Goal: Task Accomplishment & Management: Use online tool/utility

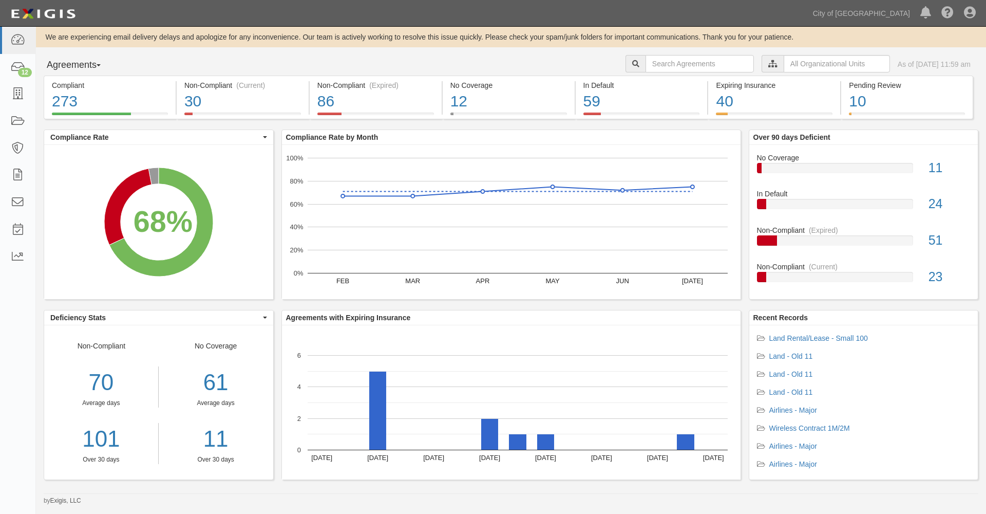
click at [768, 64] on icon at bounding box center [772, 64] width 9 height 7
click at [784, 64] on input "text" at bounding box center [837, 63] width 106 height 17
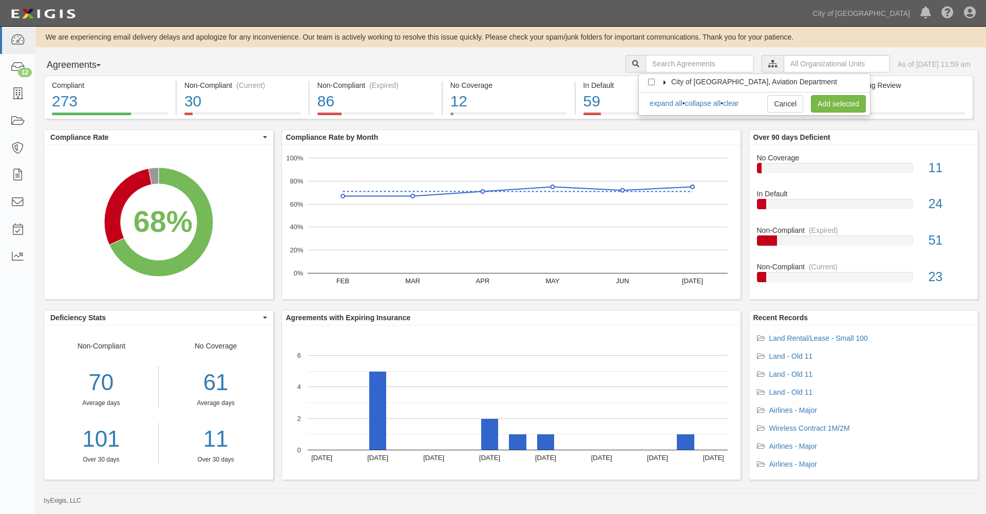
click at [664, 82] on icon at bounding box center [664, 82] width 7 height 5
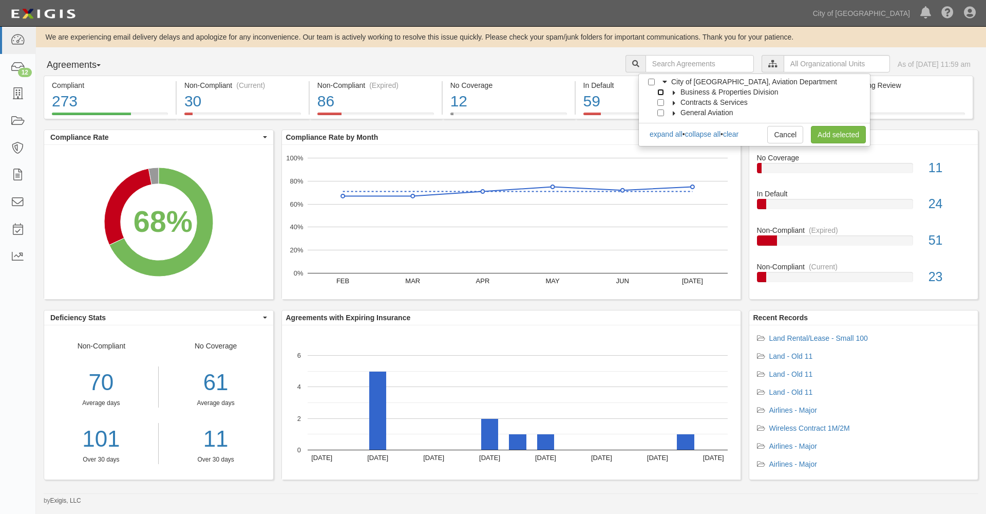
click at [660, 91] on input "Business & Properties Division" at bounding box center [660, 92] width 7 height 7
checkbox input "true"
click at [674, 92] on icon at bounding box center [674, 92] width 7 height 5
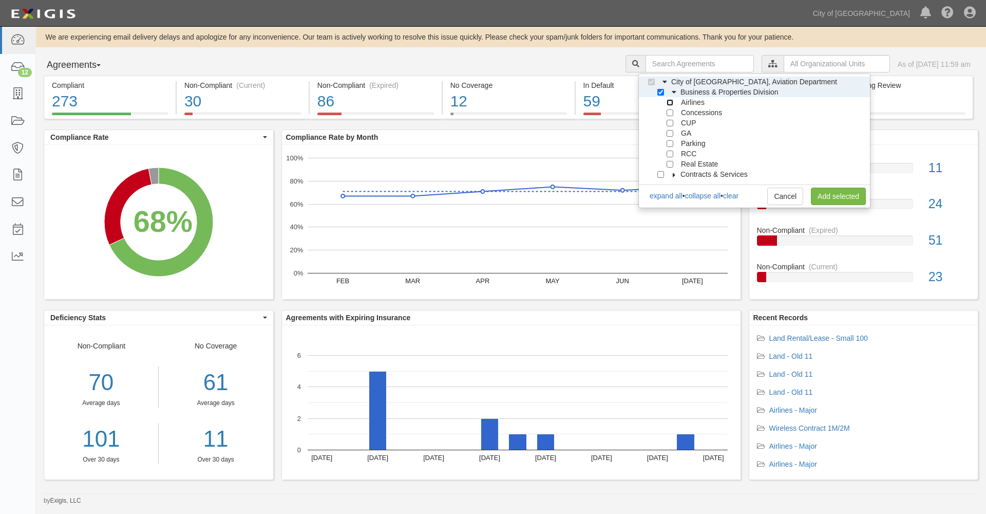
click at [671, 102] on input "Airlines" at bounding box center [670, 102] width 7 height 7
checkbox input "true"
click at [670, 113] on input "Concessions" at bounding box center [670, 112] width 7 height 7
checkbox input "true"
click at [668, 124] on input "CUP" at bounding box center [670, 123] width 7 height 7
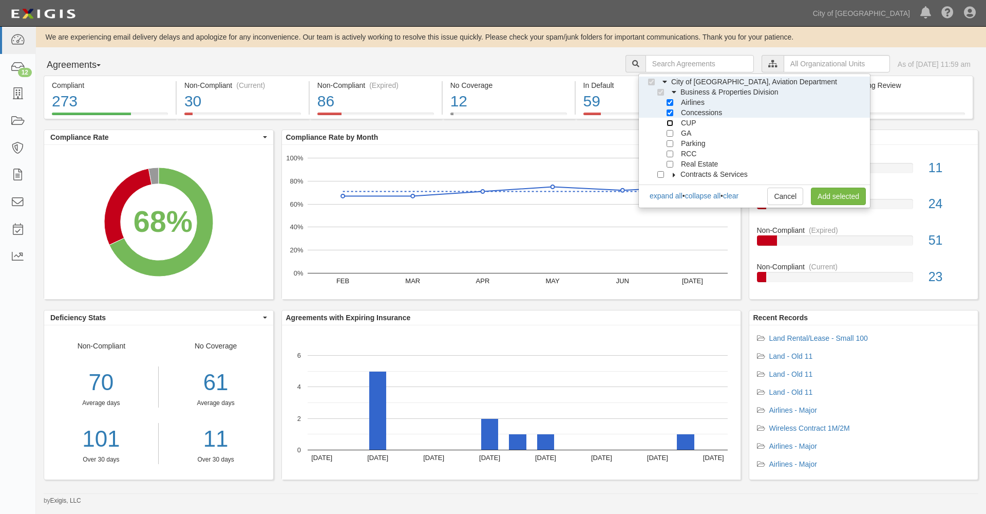
checkbox input "true"
click at [833, 194] on link "Add selected" at bounding box center [838, 195] width 55 height 17
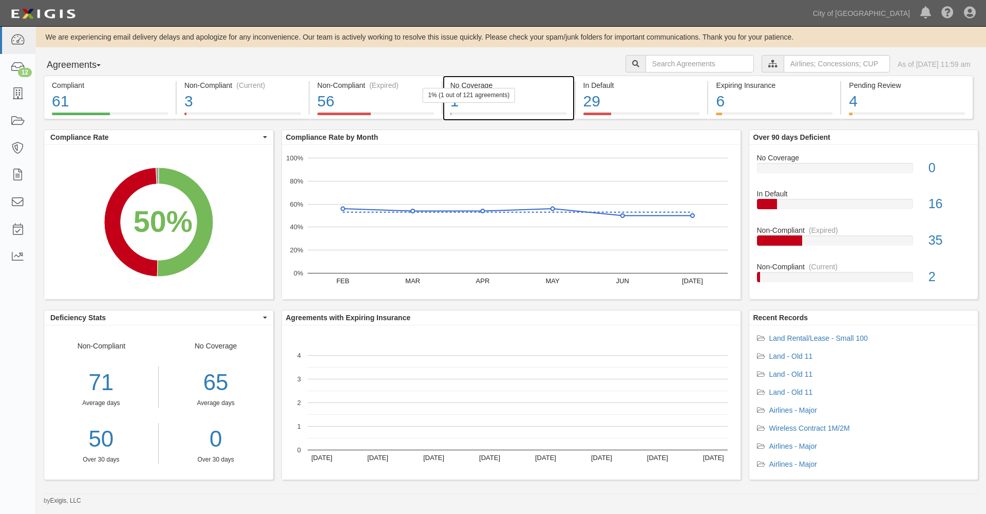
click at [453, 106] on div "1" at bounding box center [508, 101] width 117 height 22
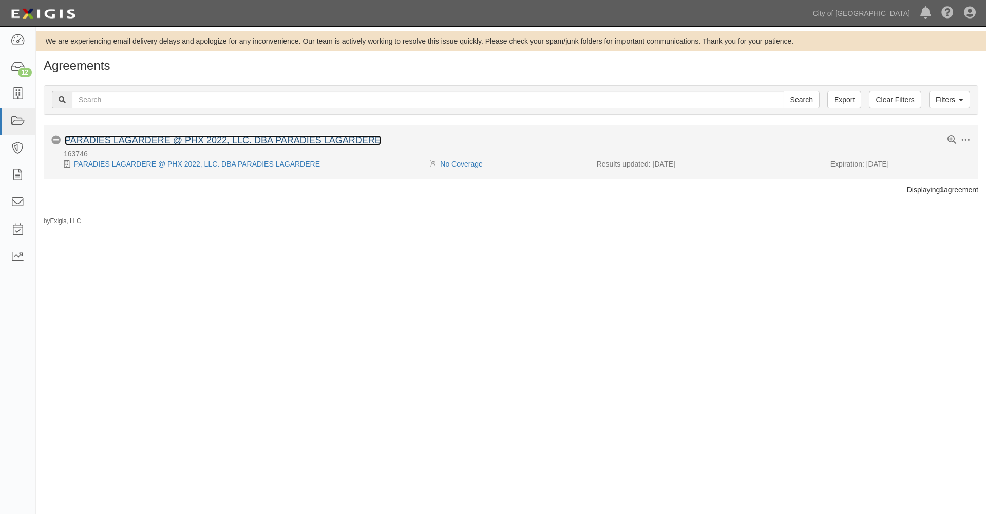
click at [181, 139] on link "PARADIES LAGARDERE @ PHX 2022, LLC. DBA PARADIES LAGARDERE" at bounding box center [223, 140] width 316 height 10
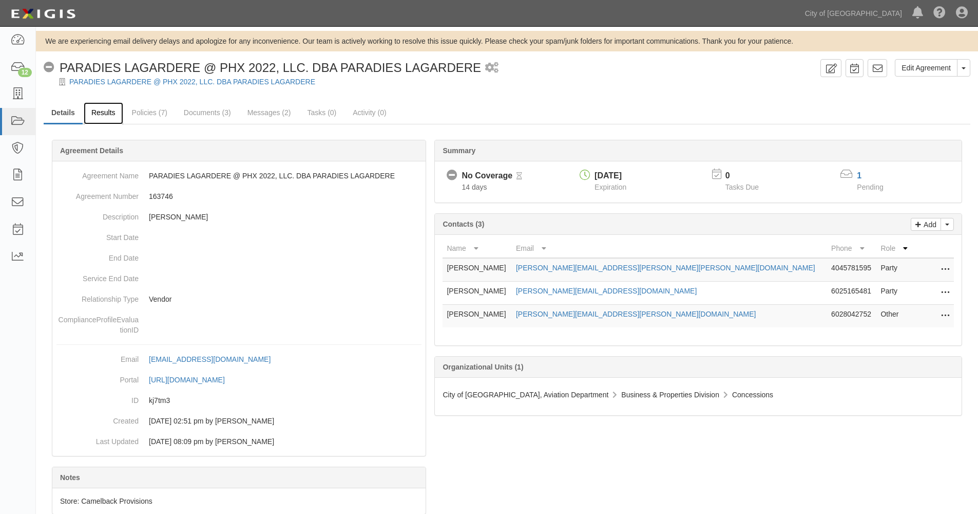
click at [105, 114] on link "Results" at bounding box center [104, 113] width 40 height 22
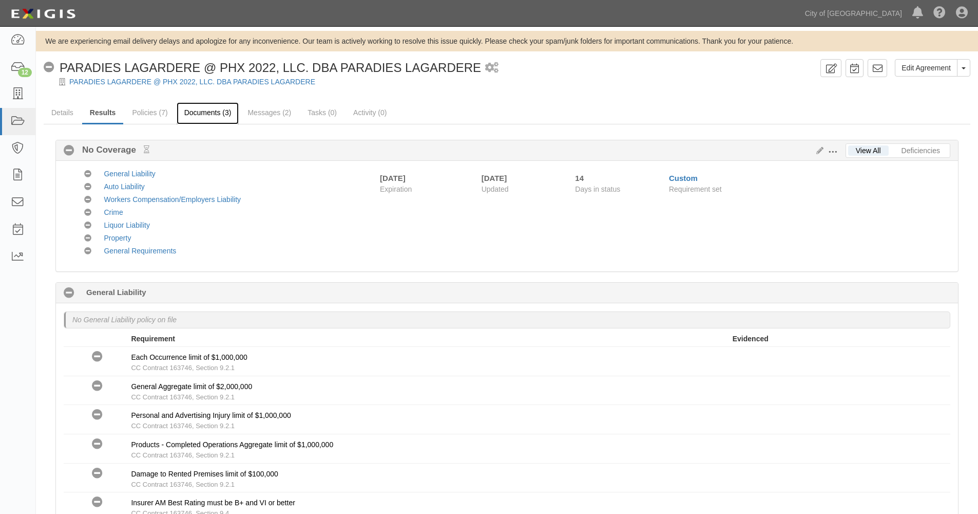
click at [202, 113] on link "Documents (3)" at bounding box center [208, 113] width 63 height 22
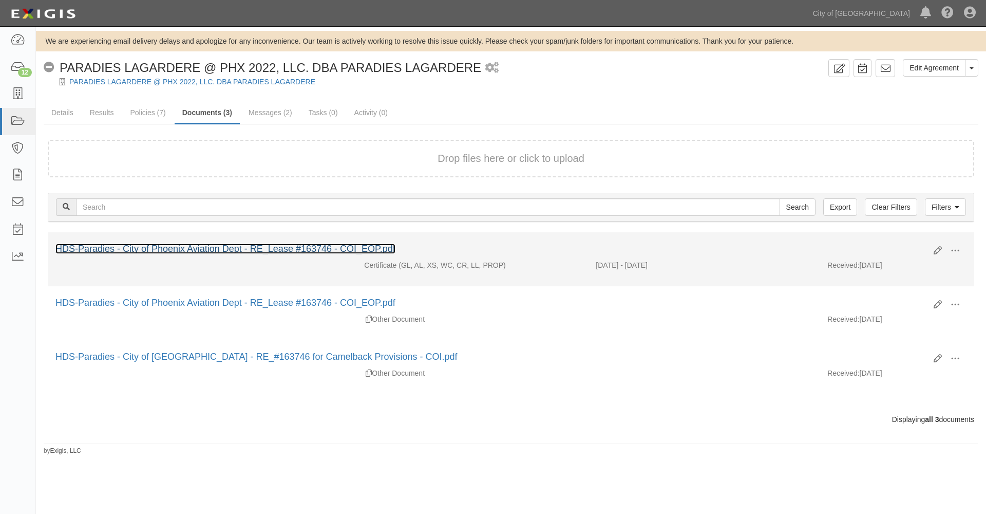
click at [334, 246] on link "HDS-Paradies - City of Phoenix Aviation Dept - RE_Lease #163746 - COI_EOP.pdf" at bounding box center [225, 248] width 340 height 10
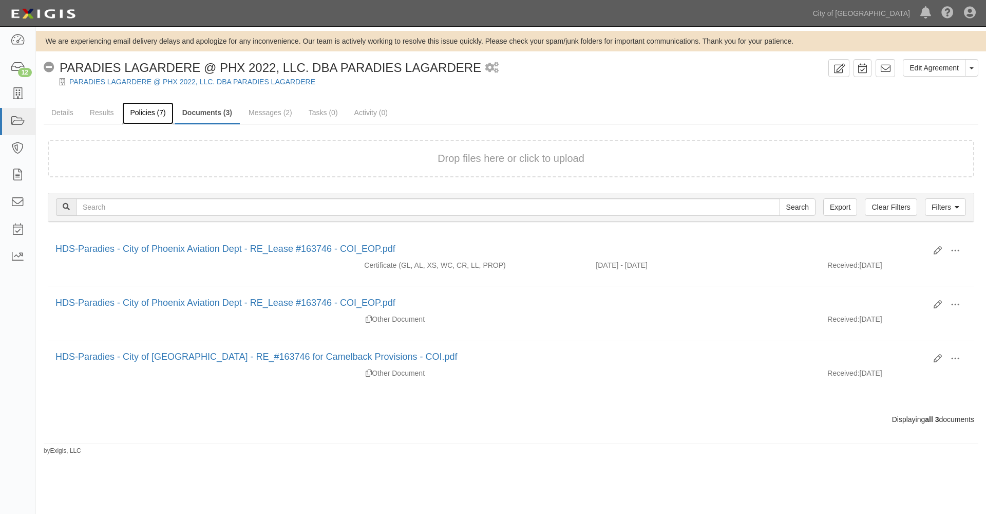
click at [143, 111] on link "Policies (7)" at bounding box center [147, 113] width 51 height 22
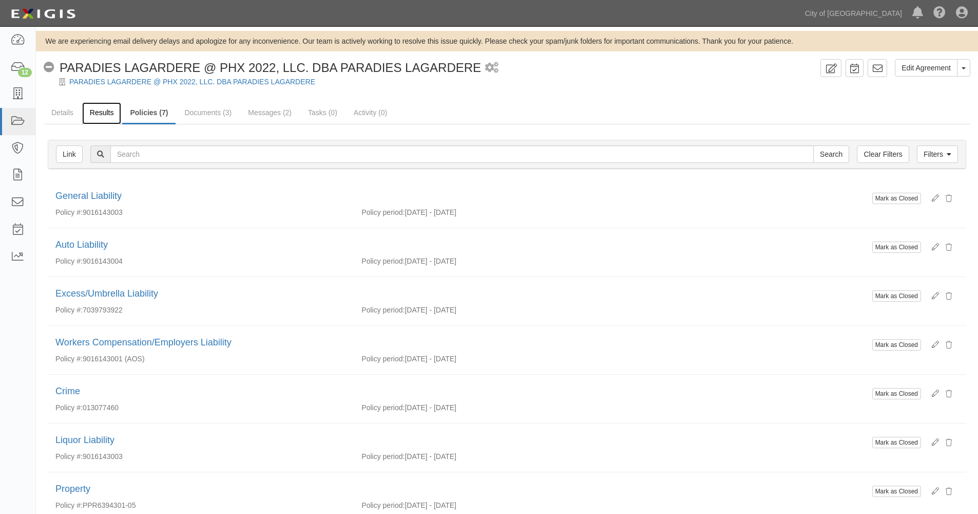
click at [102, 115] on link "Results" at bounding box center [102, 113] width 40 height 22
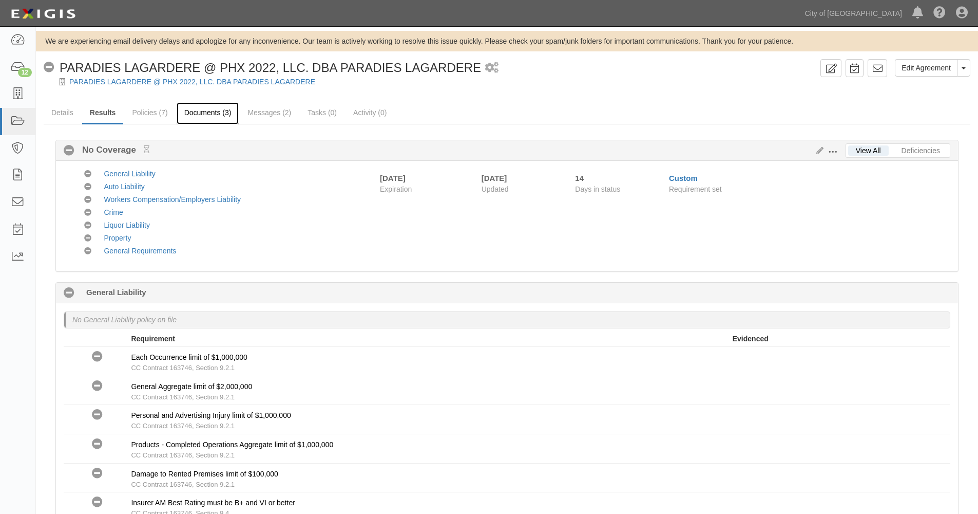
click at [205, 113] on link "Documents (3)" at bounding box center [208, 113] width 63 height 22
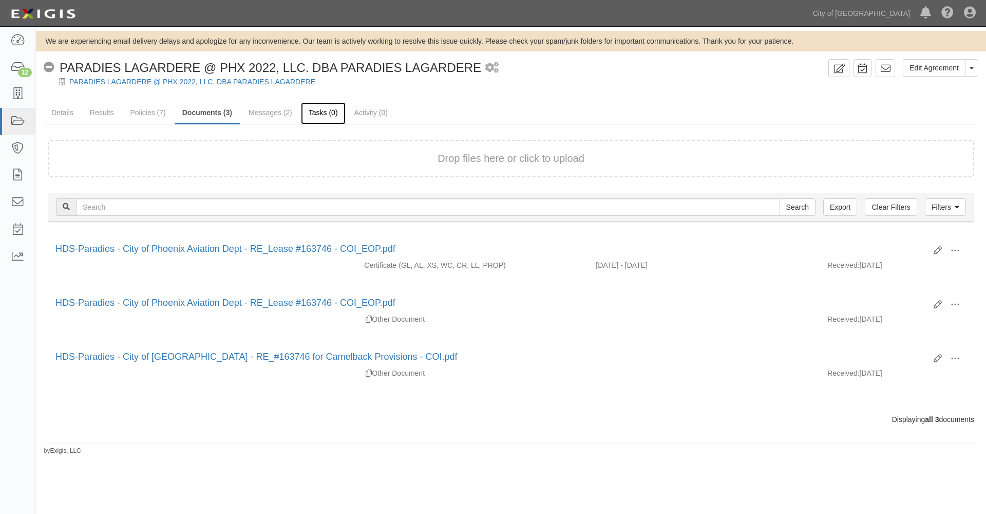
click at [319, 112] on link "Tasks (0)" at bounding box center [323, 113] width 45 height 22
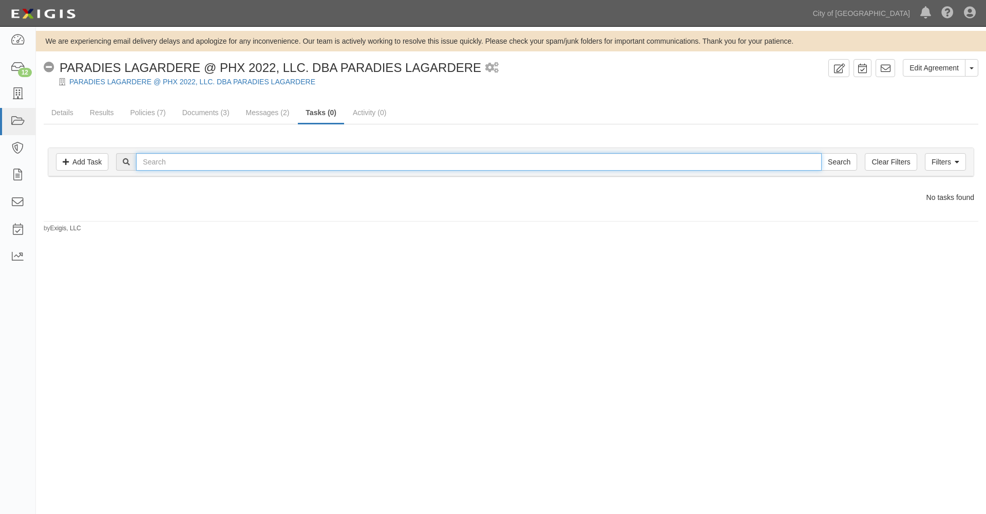
click at [185, 161] on input "text" at bounding box center [479, 161] width 686 height 17
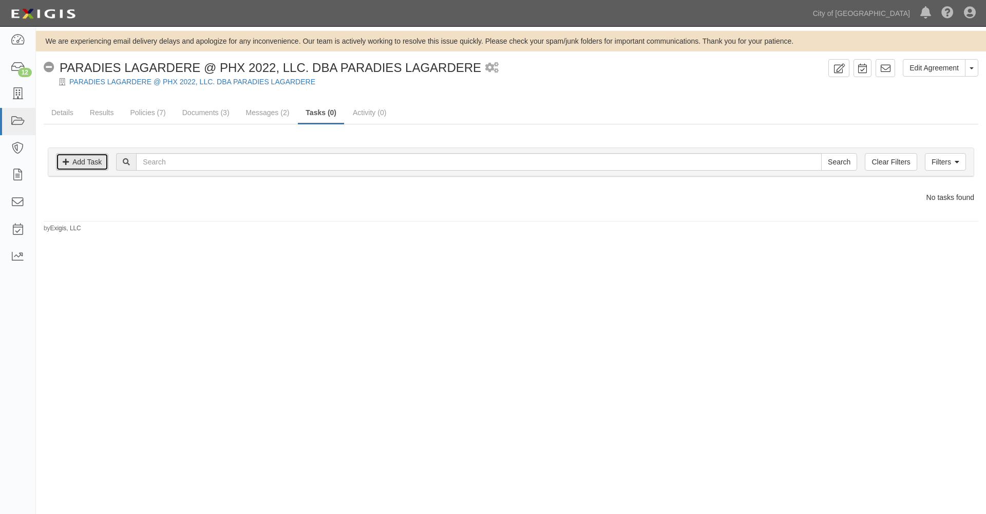
click at [99, 164] on link "Add Task" at bounding box center [82, 161] width 52 height 17
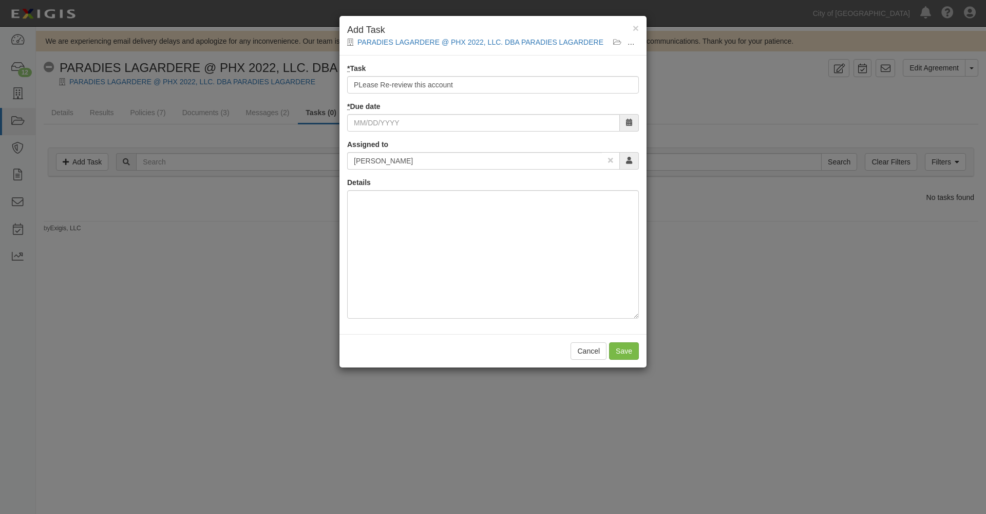
click at [393, 80] on input "PLease Re-review this account" at bounding box center [493, 84] width 292 height 17
click at [400, 81] on input "PLease Re-review this account" at bounding box center [493, 84] width 292 height 17
drag, startPoint x: 436, startPoint y: 81, endPoint x: 442, endPoint y: 81, distance: 5.6
click at [442, 81] on input "PLease Re-Evaluate This account" at bounding box center [493, 84] width 292 height 17
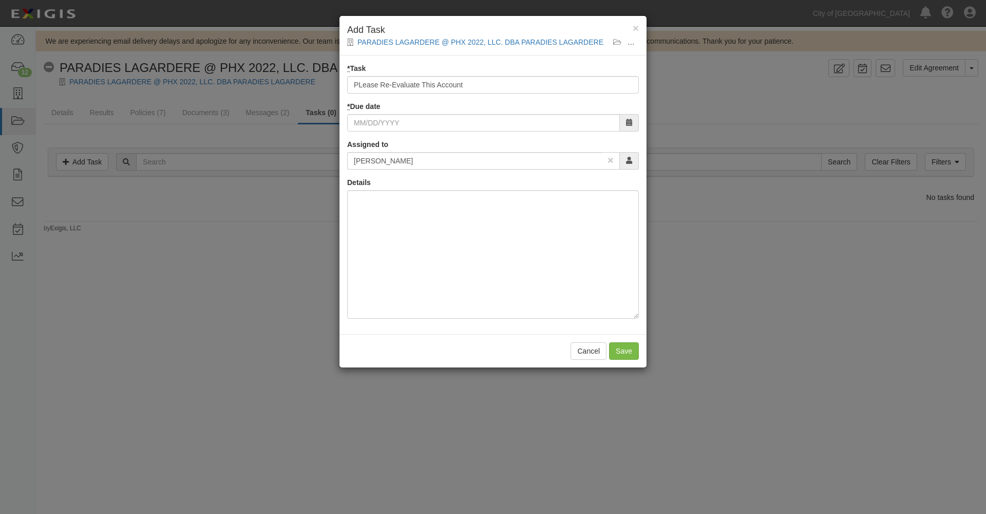
type input "PLease Re-Evaluate This Account"
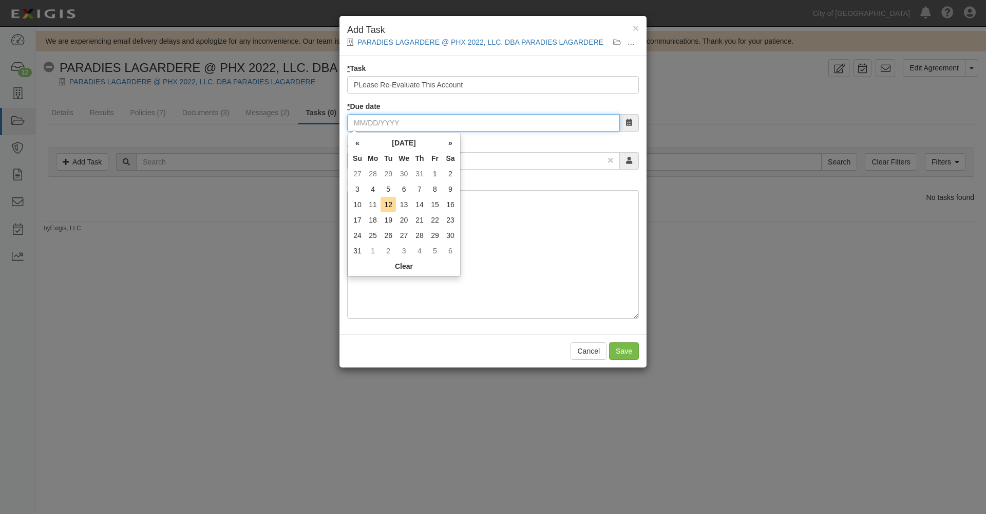
click at [394, 121] on input "* Due date" at bounding box center [483, 122] width 273 height 17
click at [398, 122] on input "* Due date" at bounding box center [483, 122] width 273 height 17
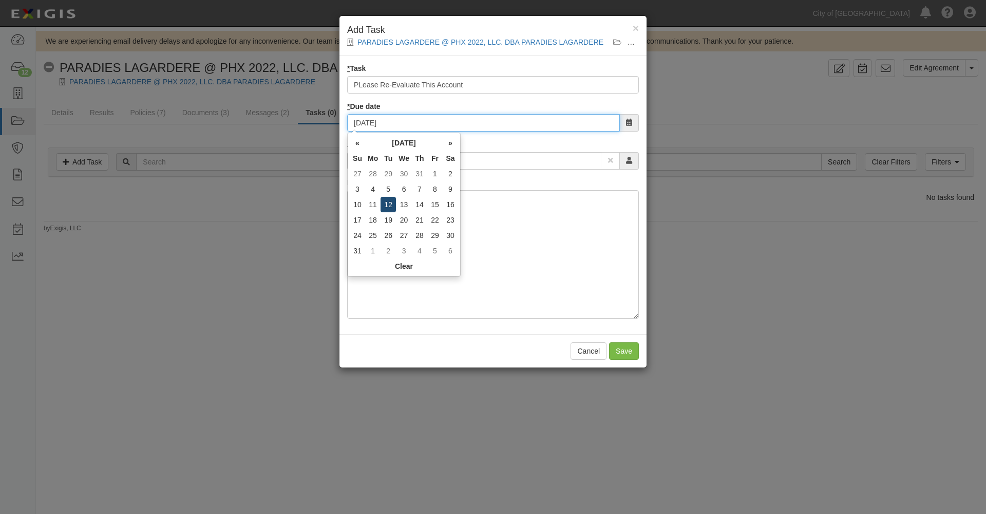
type input "08/12/2025"
click at [387, 204] on td "12" at bounding box center [388, 204] width 15 height 15
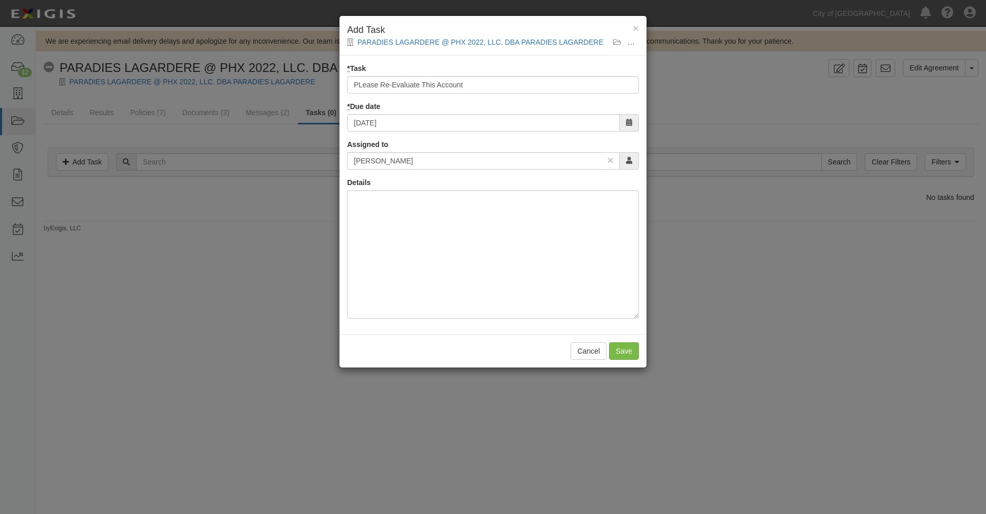
click at [611, 160] on icon at bounding box center [610, 160] width 5 height 7
click at [561, 160] on input "text" at bounding box center [474, 160] width 255 height 17
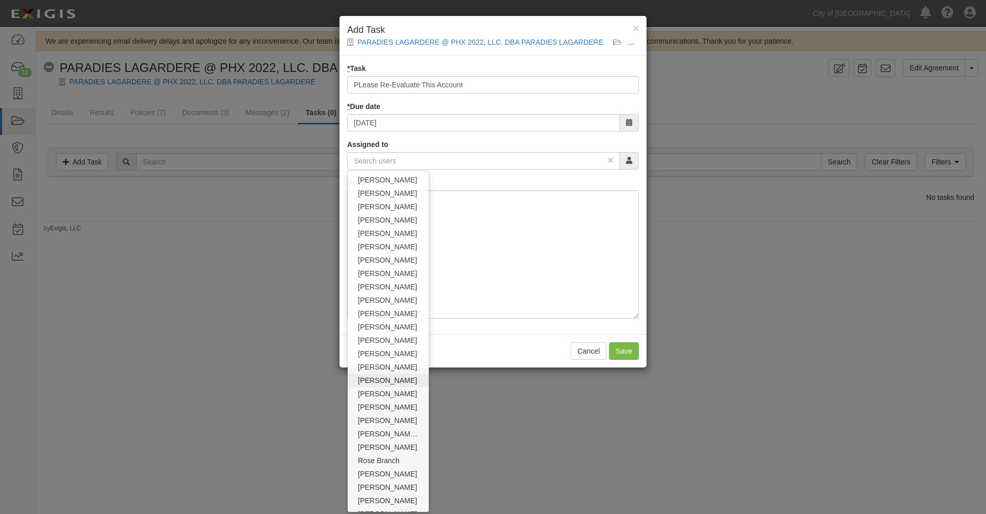
click at [375, 382] on link "Laurel Porter" at bounding box center [388, 379] width 81 height 13
type input "Laurel Porter"
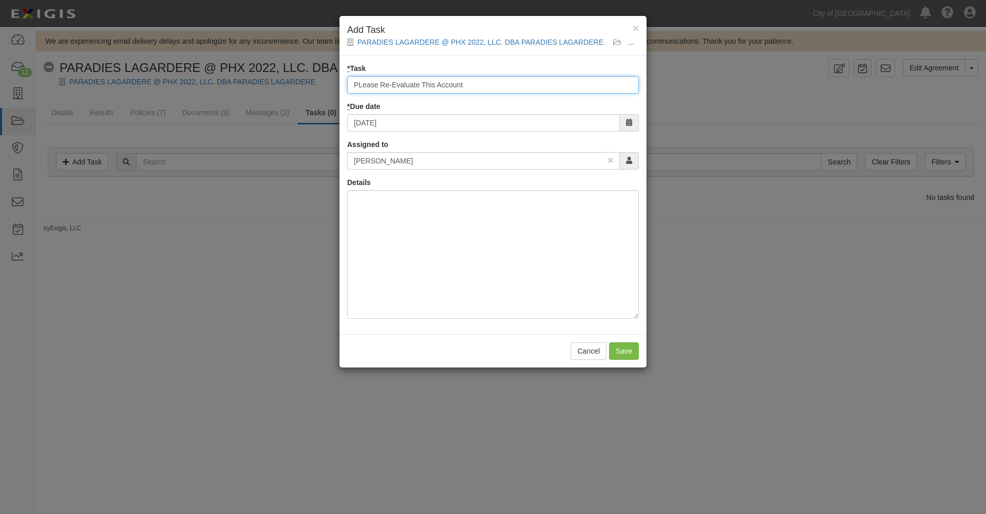
drag, startPoint x: 357, startPoint y: 81, endPoint x: 364, endPoint y: 81, distance: 6.7
click at [364, 81] on input "PLease Re-Evaluate This Account" at bounding box center [493, 84] width 292 height 17
drag, startPoint x: 376, startPoint y: 83, endPoint x: 412, endPoint y: 81, distance: 35.5
click at [415, 80] on input "Please Re-Evaluate This Account" at bounding box center [493, 84] width 292 height 17
click at [453, 82] on input "Please Have This Account" at bounding box center [493, 84] width 292 height 17
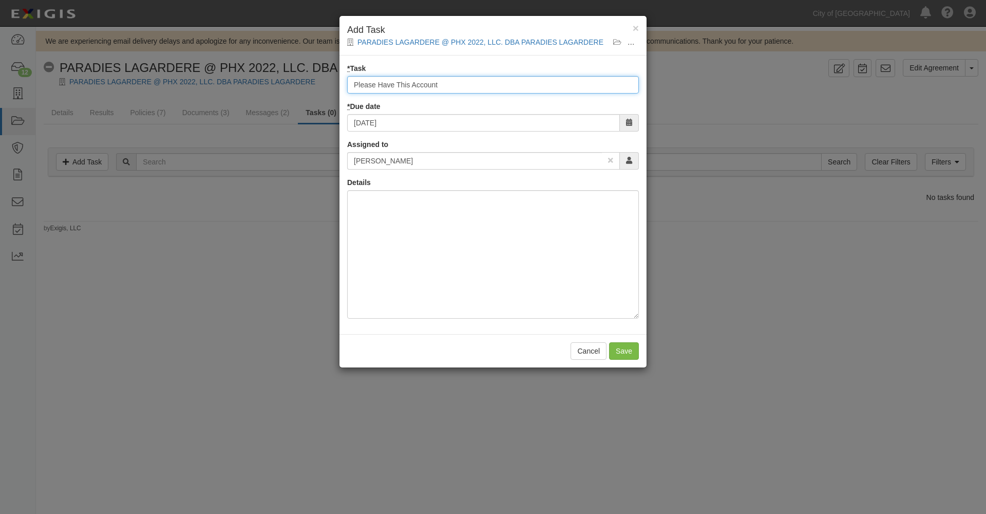
paste input "Re-Evaluate"
click at [440, 83] on input "Please Have This Account Re-Evaluate" at bounding box center [493, 84] width 292 height 17
click at [501, 80] on input "Please Have This Account Re-Evaluate" at bounding box center [493, 84] width 292 height 17
drag, startPoint x: 500, startPoint y: 84, endPoint x: 299, endPoint y: 80, distance: 200.3
click at [299, 80] on div "× Add Task PARADIES LAGARDERE @ PHX 2022, LLC. DBA PARADIES LAGARDERE PARADIES …" at bounding box center [493, 257] width 986 height 514
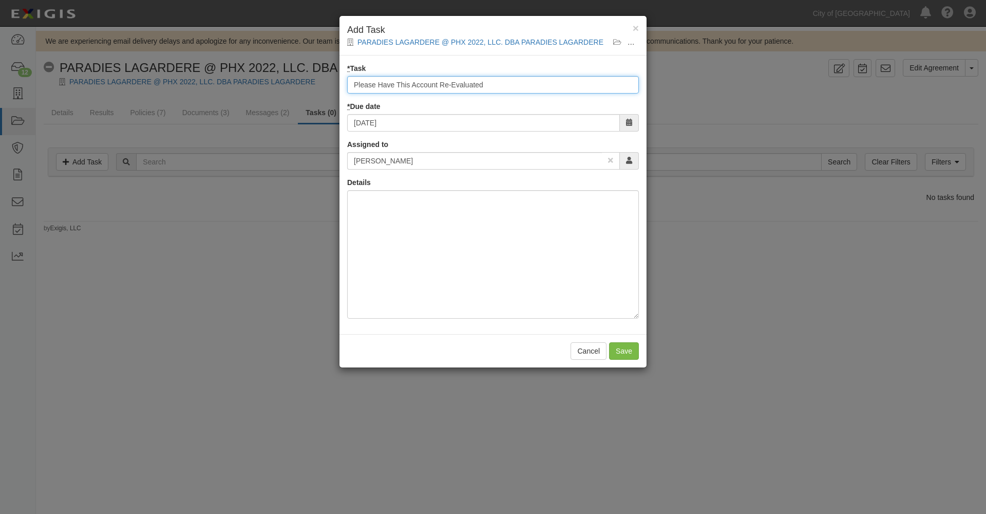
type input "Please Have This Account Re-Evaluated"
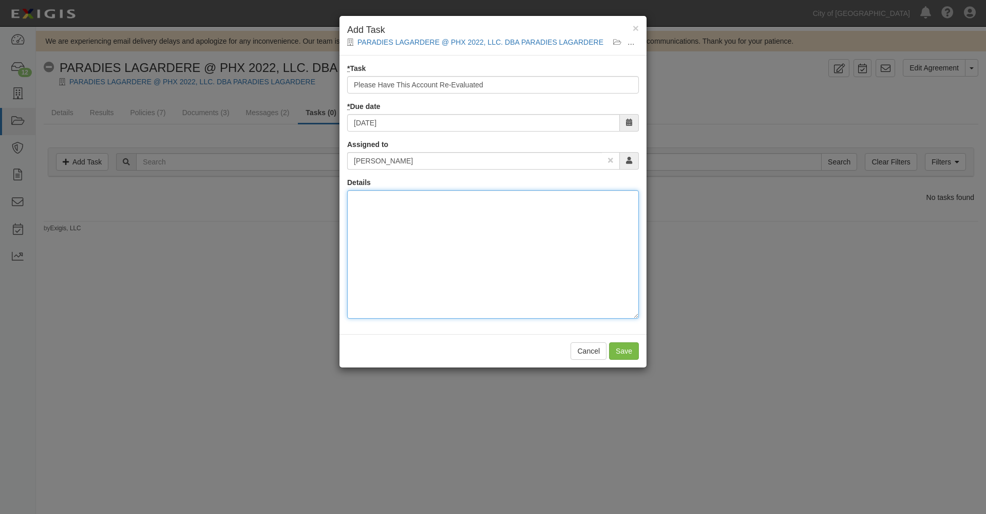
click at [391, 210] on div at bounding box center [493, 254] width 292 height 128
paste div
drag, startPoint x: 376, startPoint y: 198, endPoint x: 430, endPoint y: 200, distance: 53.9
click at [439, 198] on div "Please Have This Account Re-Evaluated" at bounding box center [493, 254] width 292 height 128
click at [428, 198] on div "Please Re-Evaluated" at bounding box center [493, 254] width 292 height 128
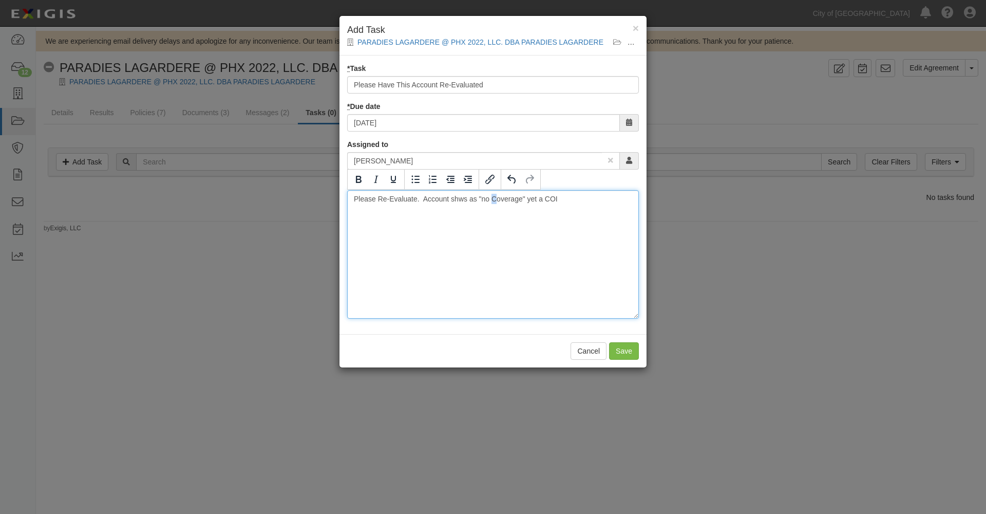
click at [496, 196] on div "Please Re-Evaluate. Account shws as "no Coverage" yet a COI" at bounding box center [493, 254] width 292 height 128
click at [567, 198] on div "Please Re-Evaluate. Account shws as "no coverage" yet a COI" at bounding box center [493, 254] width 292 height 128
click at [457, 199] on div "Please Re-Evaluate. Account shws as "no coverage" yet a COI was submitted on" at bounding box center [493, 254] width 292 height 128
click at [620, 195] on div "Please Re-Evaluate. Account shows as "no coverage" yet a COI was submitted on" at bounding box center [493, 254] width 292 height 128
click at [478, 209] on div "Please Re-Evaluate. Account shows as "no coverage" yet a COI was submitted on 0…" at bounding box center [493, 254] width 292 height 128
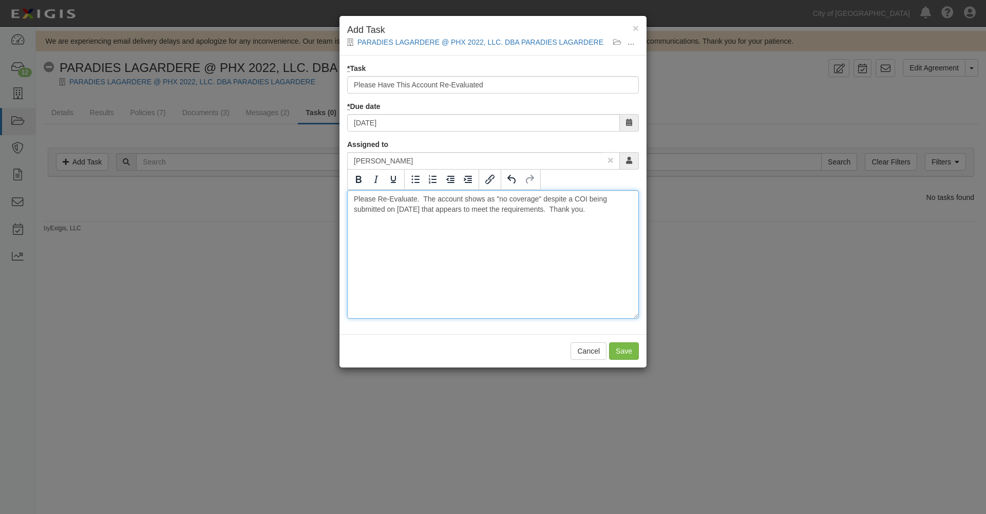
click at [466, 196] on div "Please Re-Evaluate. The account shows as "no coverage" despite a COI being subm…" at bounding box center [493, 254] width 292 height 128
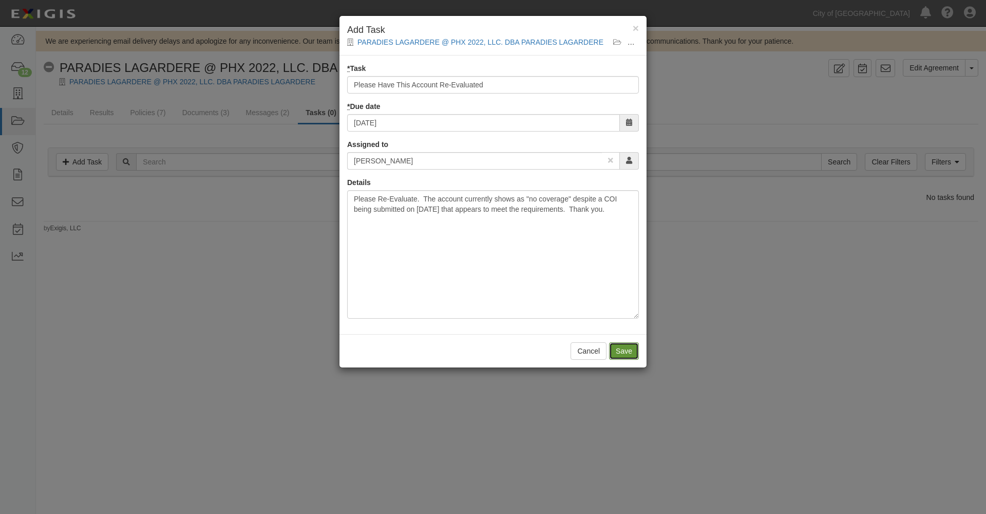
click at [619, 353] on input "Save" at bounding box center [624, 350] width 30 height 17
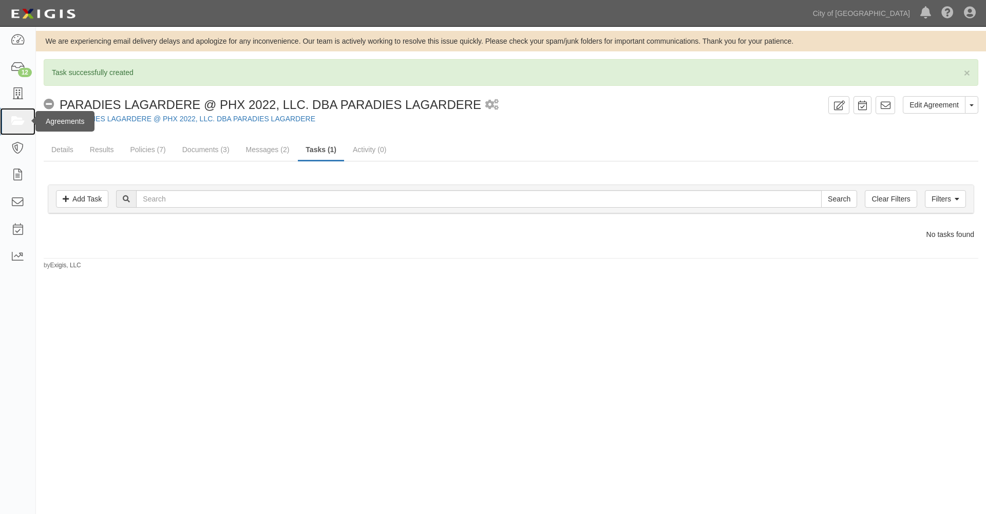
click at [20, 120] on icon at bounding box center [17, 122] width 14 height 12
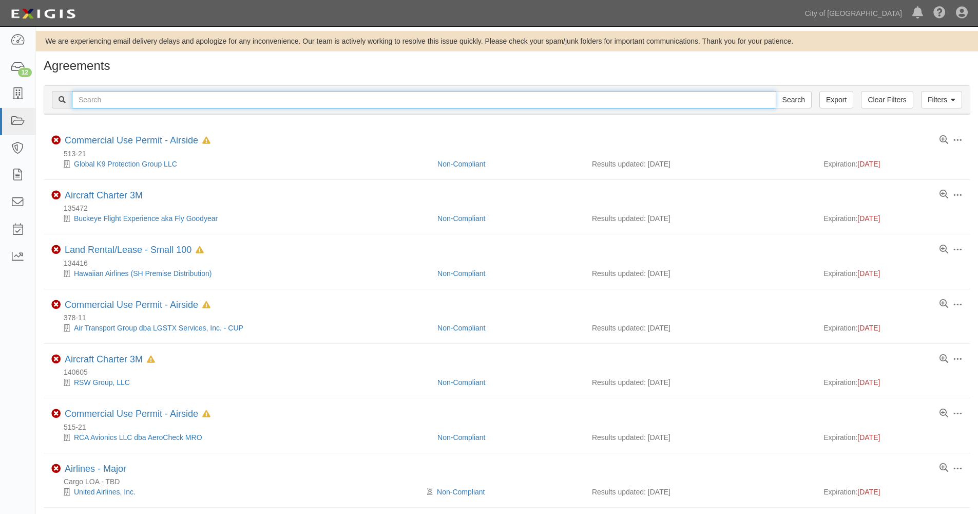
click at [124, 102] on input "text" at bounding box center [424, 99] width 705 height 17
type input "144047"
click at [776, 91] on input "Search" at bounding box center [794, 99] width 36 height 17
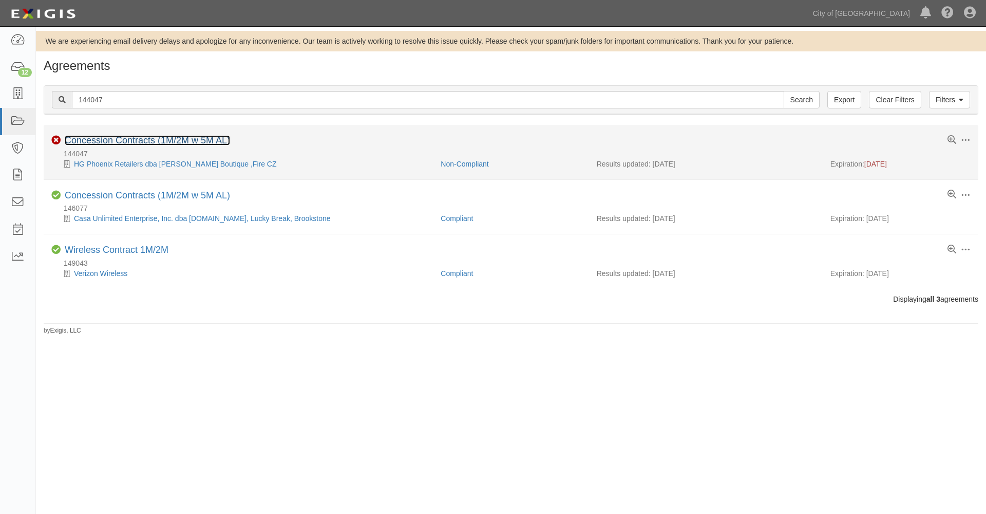
click at [112, 142] on link "Concession Contracts (1M/2M w 5M AL)" at bounding box center [147, 140] width 165 height 10
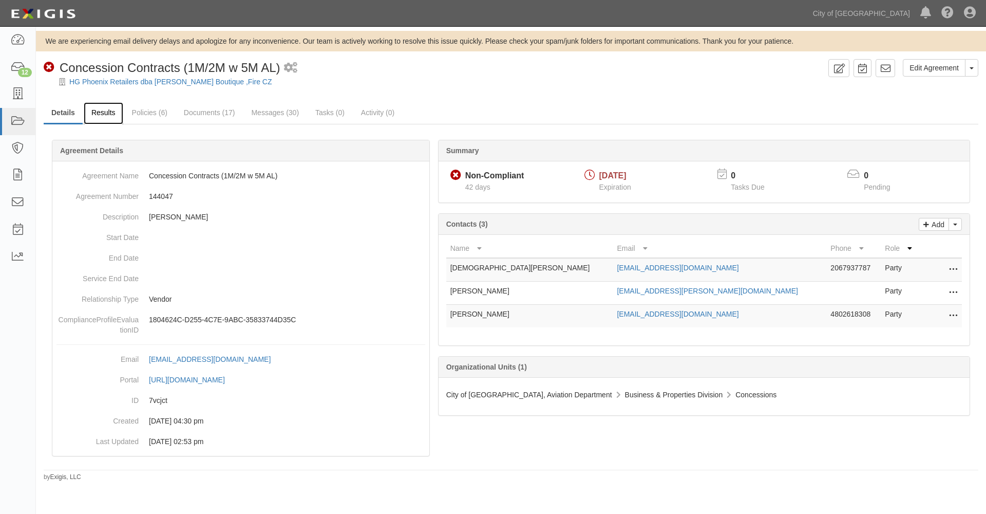
click at [108, 114] on link "Results" at bounding box center [104, 113] width 40 height 22
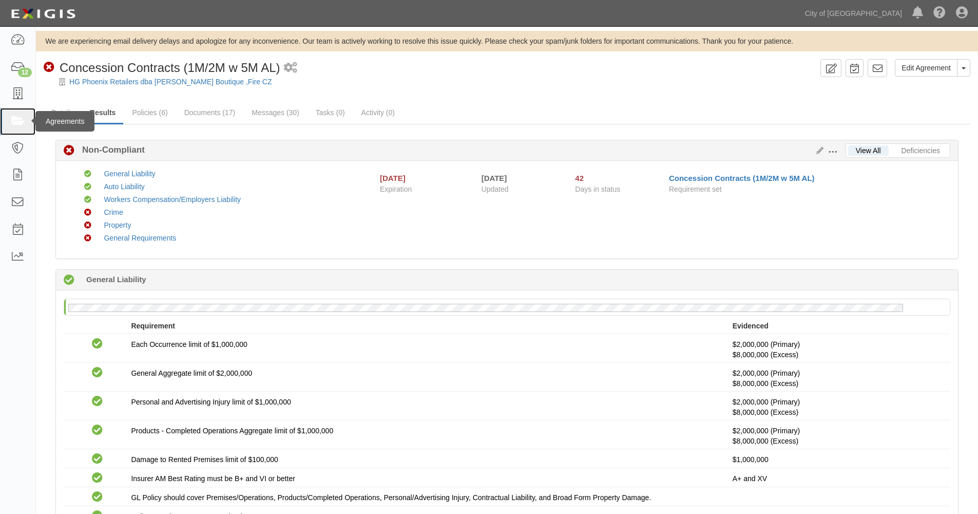
click at [18, 121] on icon at bounding box center [17, 122] width 14 height 12
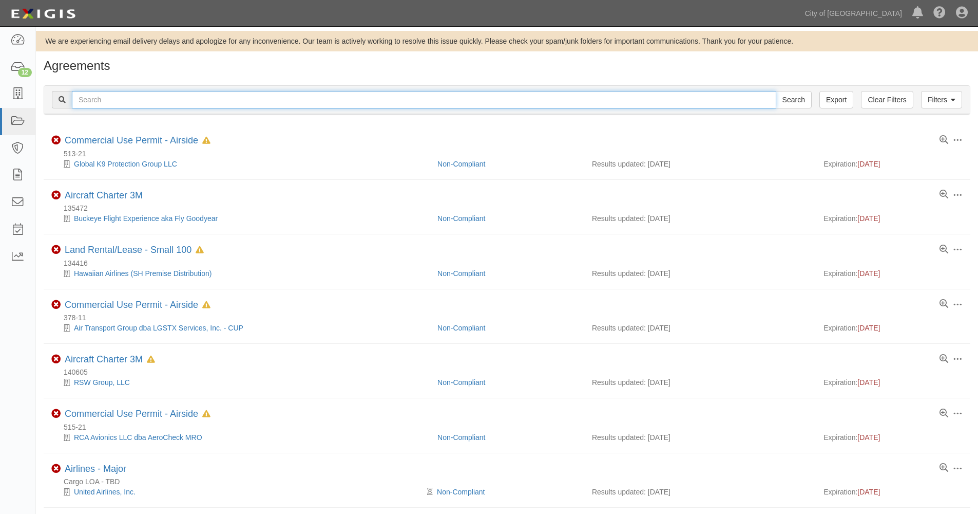
click at [103, 102] on input "text" at bounding box center [424, 99] width 705 height 17
type input "147461"
click at [776, 91] on input "Search" at bounding box center [794, 99] width 36 height 17
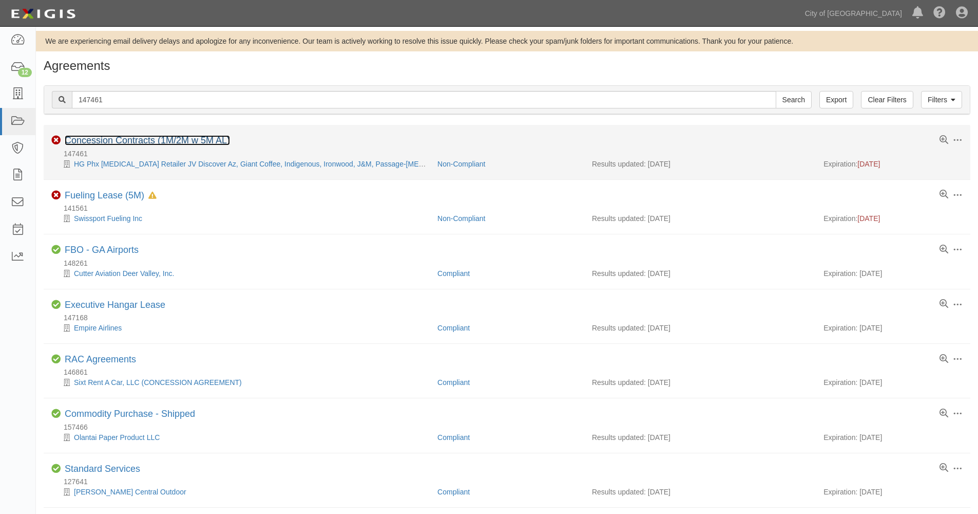
click at [106, 141] on link "Concession Contracts (1M/2M w 5M AL)" at bounding box center [147, 140] width 165 height 10
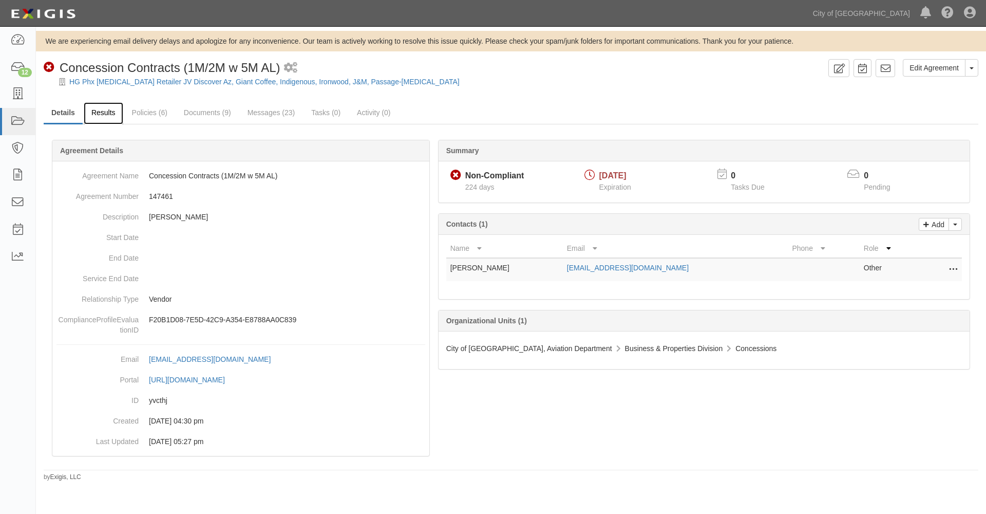
click at [107, 114] on link "Results" at bounding box center [104, 113] width 40 height 22
